Goal: Task Accomplishment & Management: Manage account settings

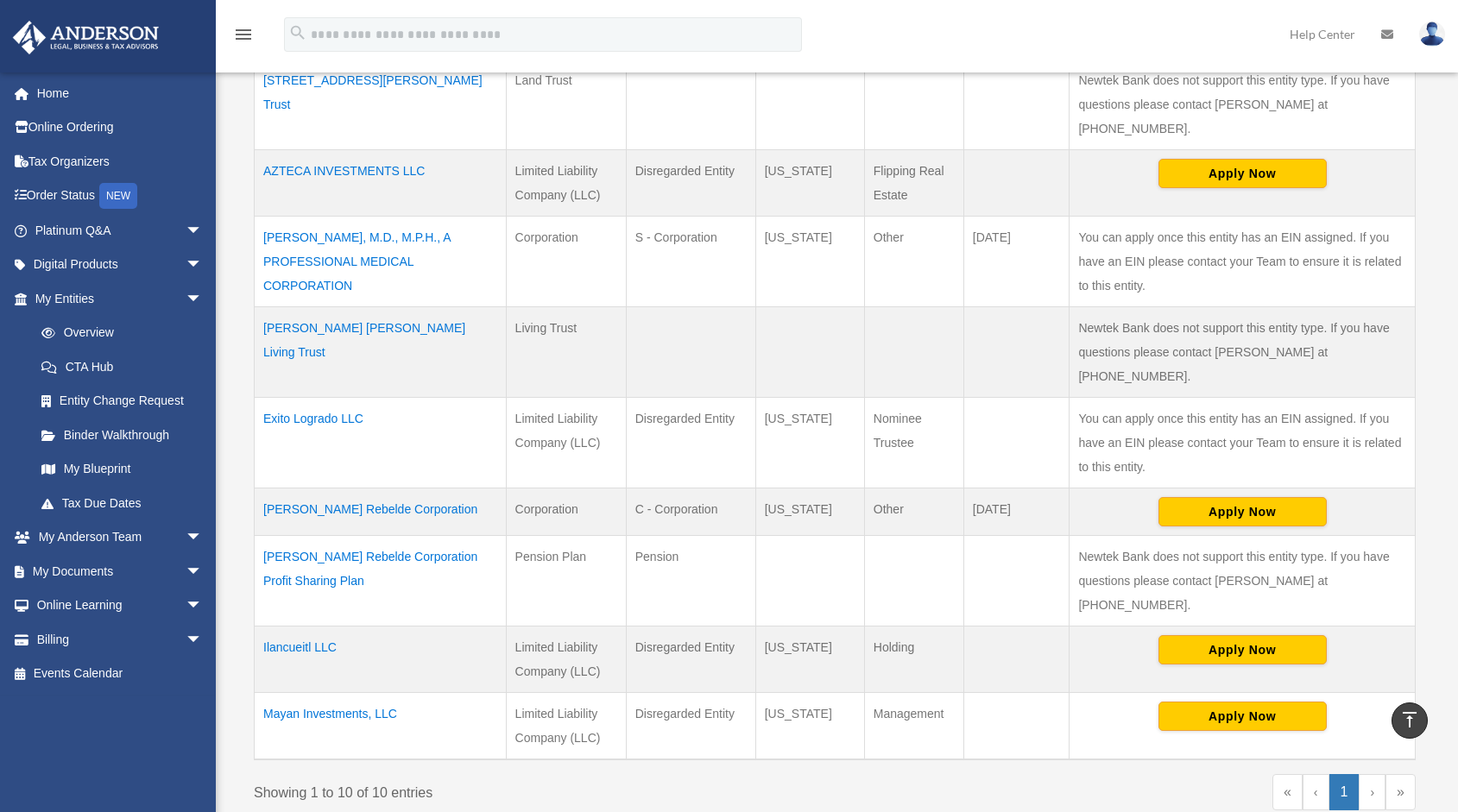
scroll to position [527, 0]
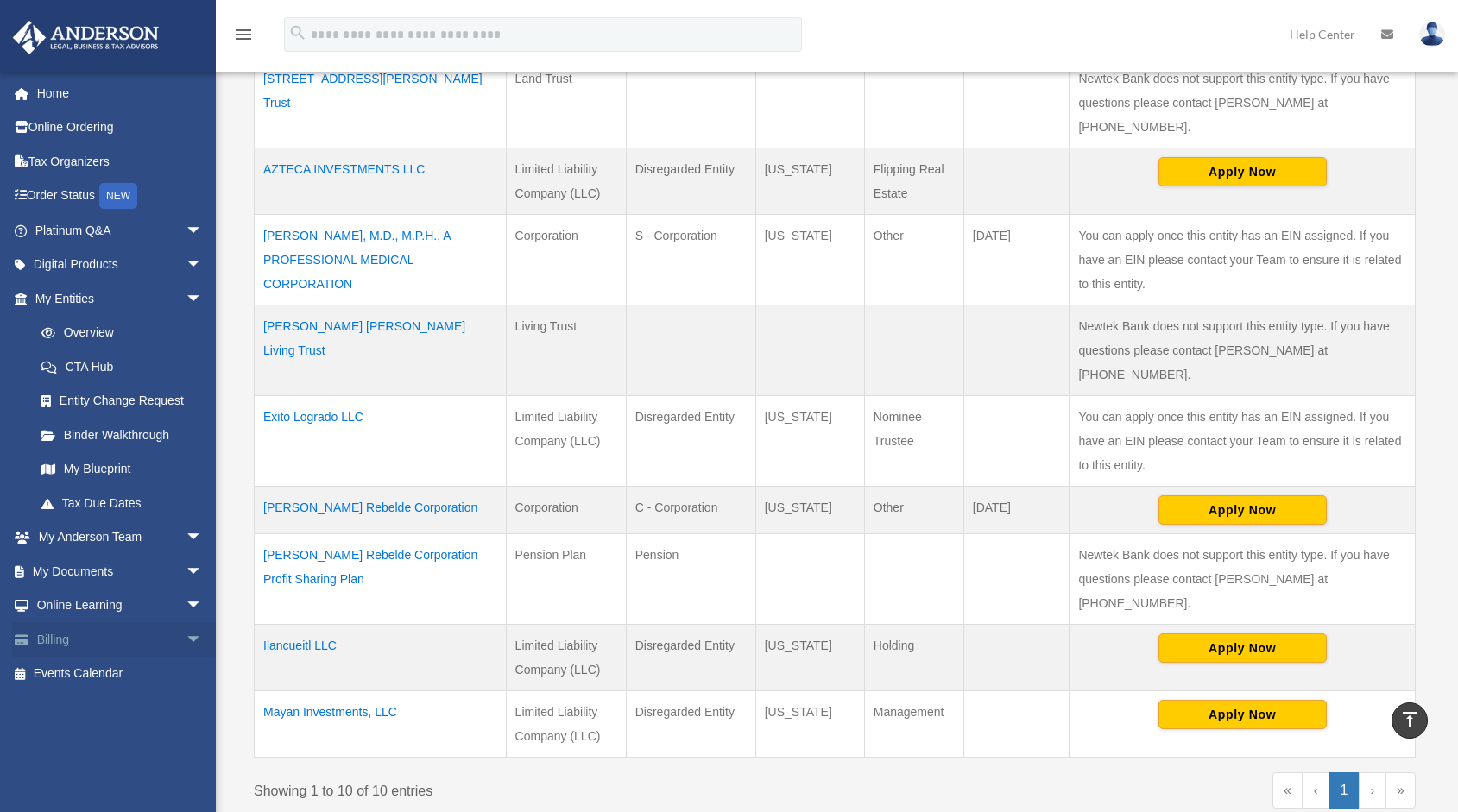
click at [58, 642] on link "Billing arrow_drop_down" at bounding box center [120, 639] width 217 height 34
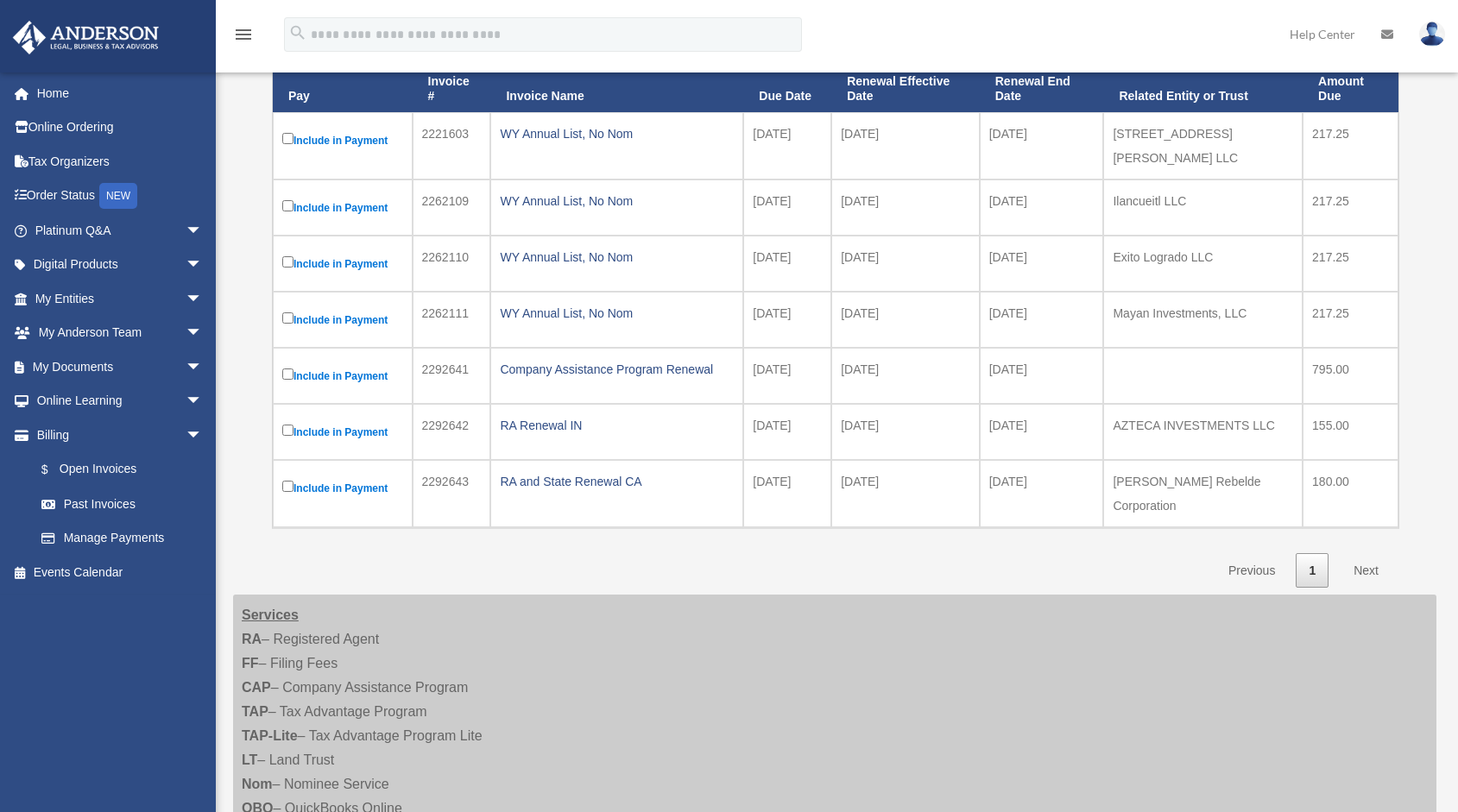
scroll to position [253, 0]
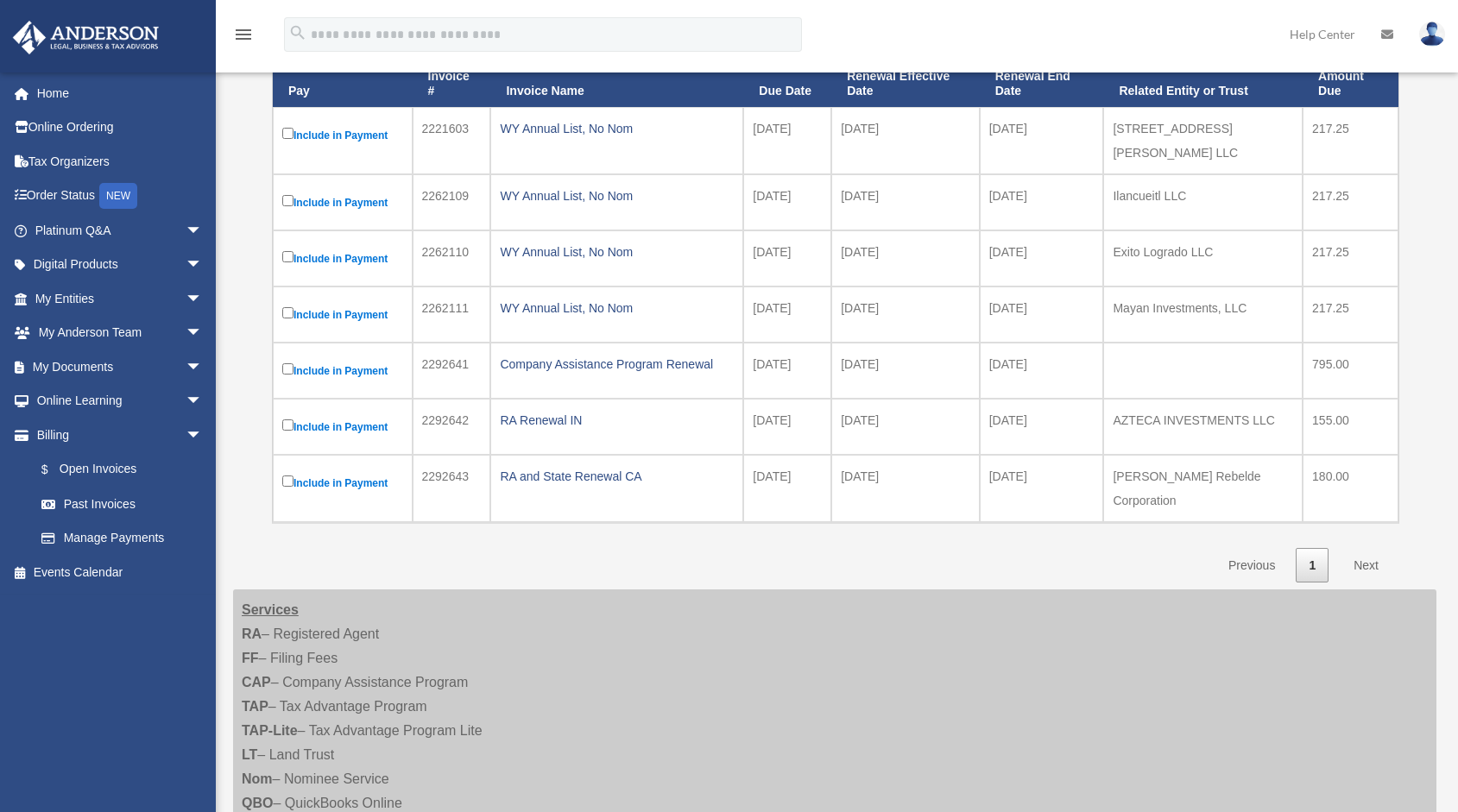
click at [1366, 548] on link "Next" at bounding box center [1366, 566] width 51 height 35
click at [67, 508] on link "Past Invoices" at bounding box center [126, 504] width 204 height 34
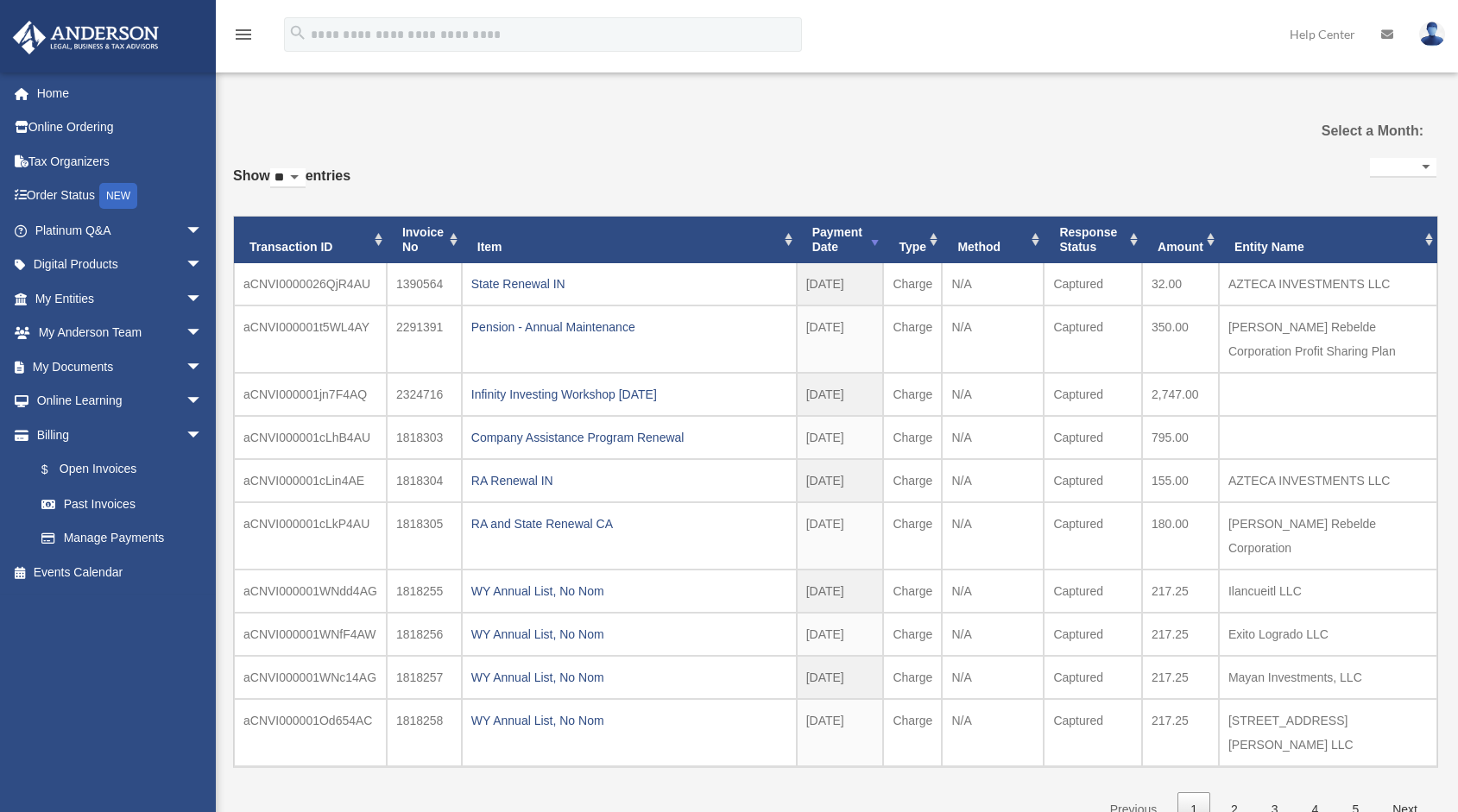
select select
click at [91, 466] on link "$ Open Invoices" at bounding box center [126, 470] width 204 height 35
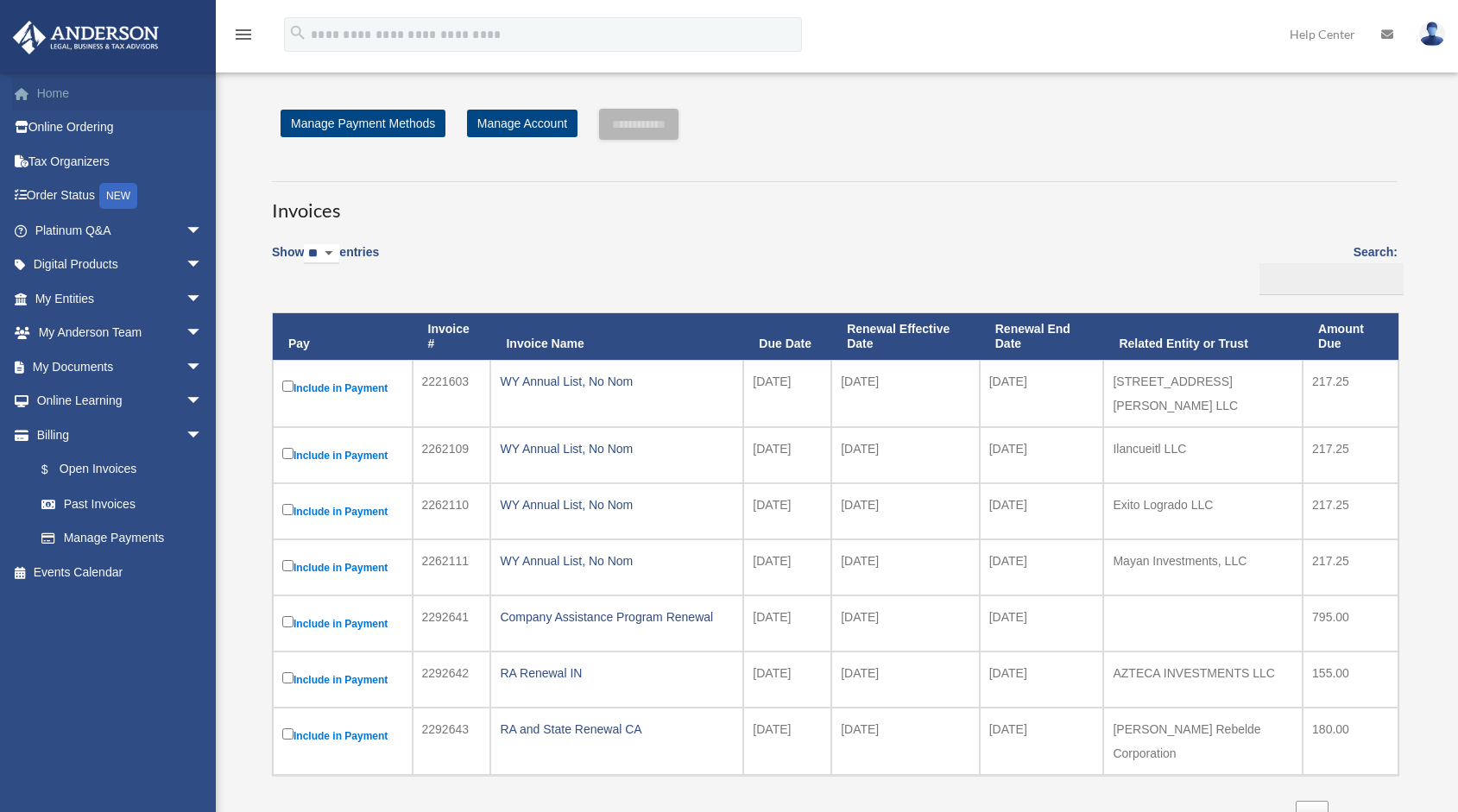
click at [56, 94] on link "Home" at bounding box center [120, 93] width 217 height 34
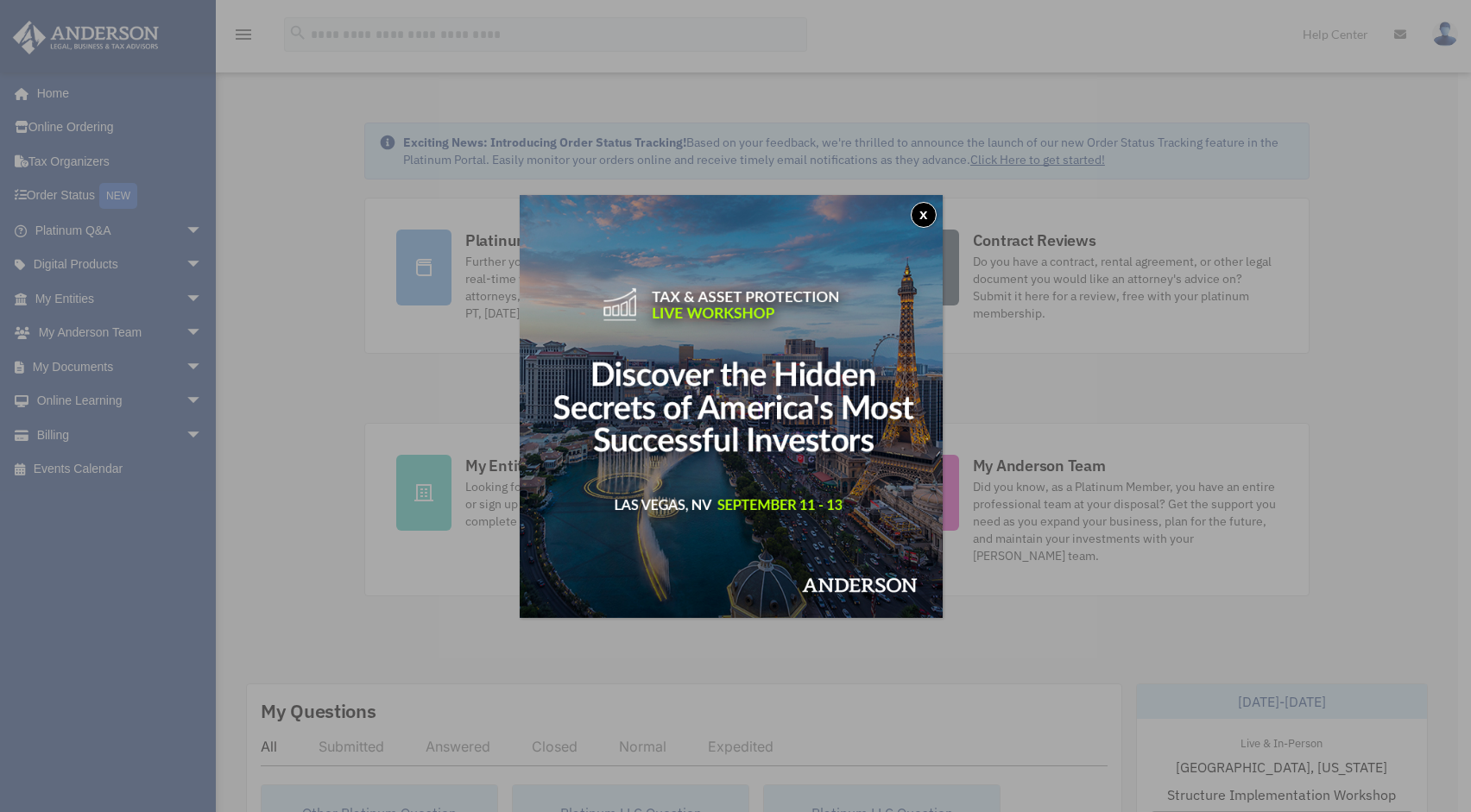
click at [925, 214] on button "x" at bounding box center [924, 215] width 26 height 26
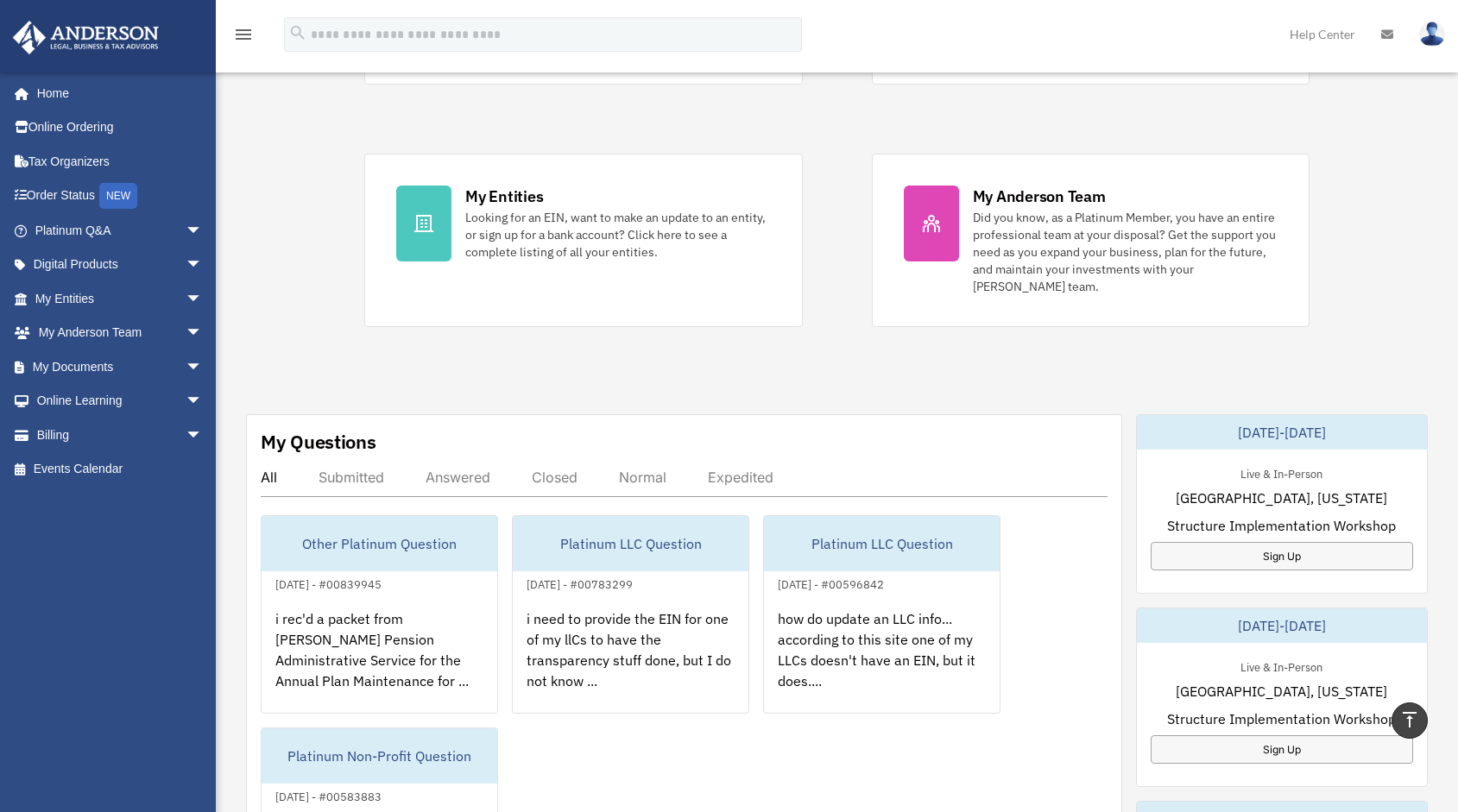
scroll to position [219, 0]
